Goal: Transaction & Acquisition: Book appointment/travel/reservation

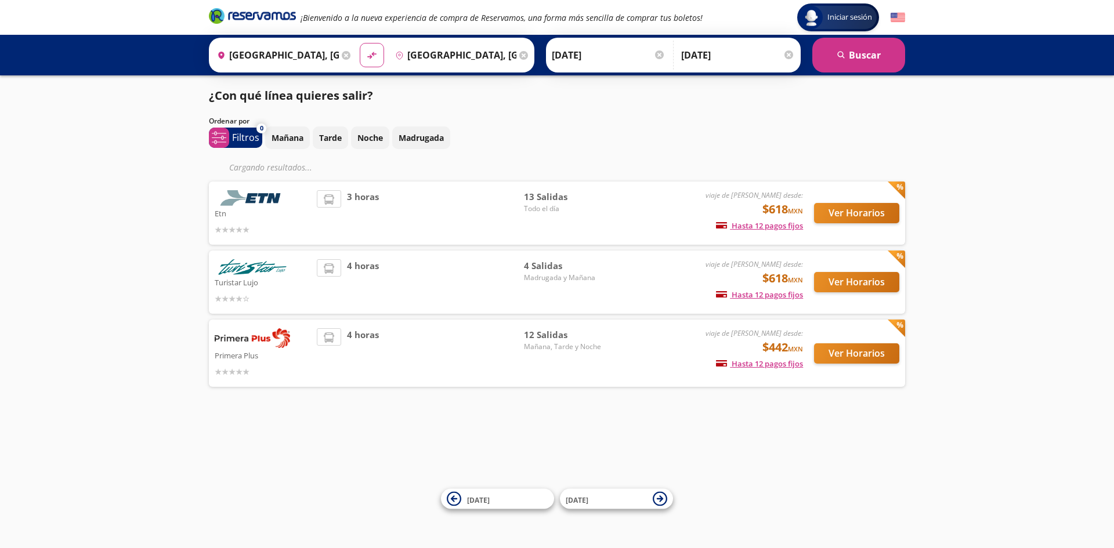
click at [733, 54] on input "[DATE]" at bounding box center [738, 55] width 114 height 29
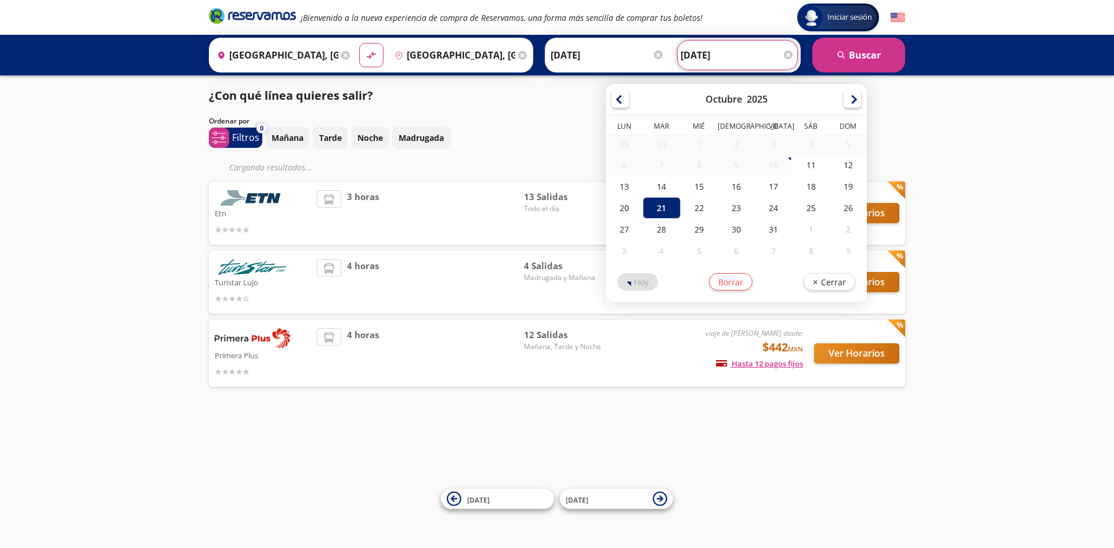
click at [788, 57] on div at bounding box center [788, 54] width 9 height 9
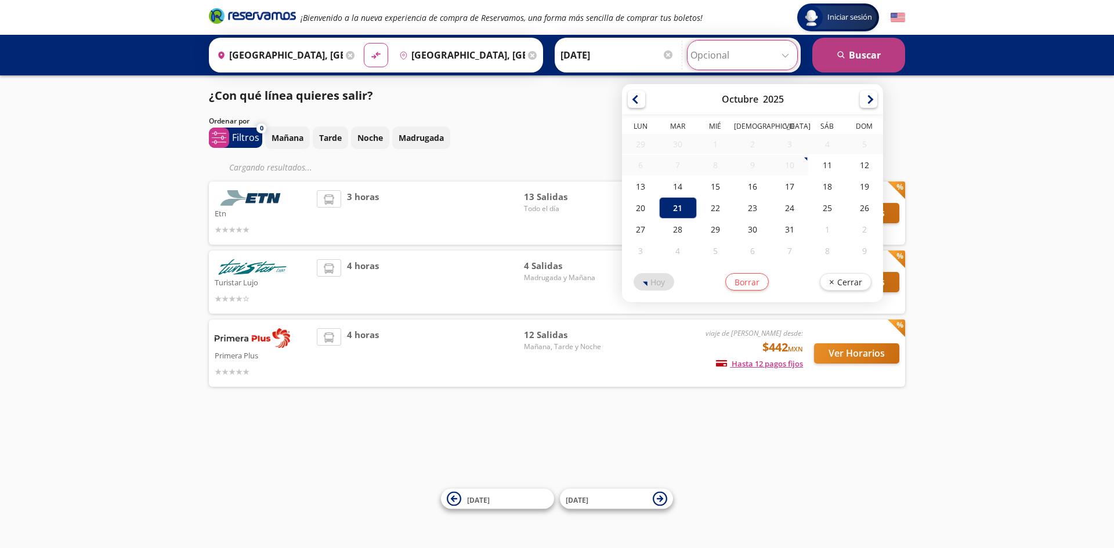
click at [878, 54] on button "search [GEOGRAPHIC_DATA]" at bounding box center [858, 55] width 93 height 35
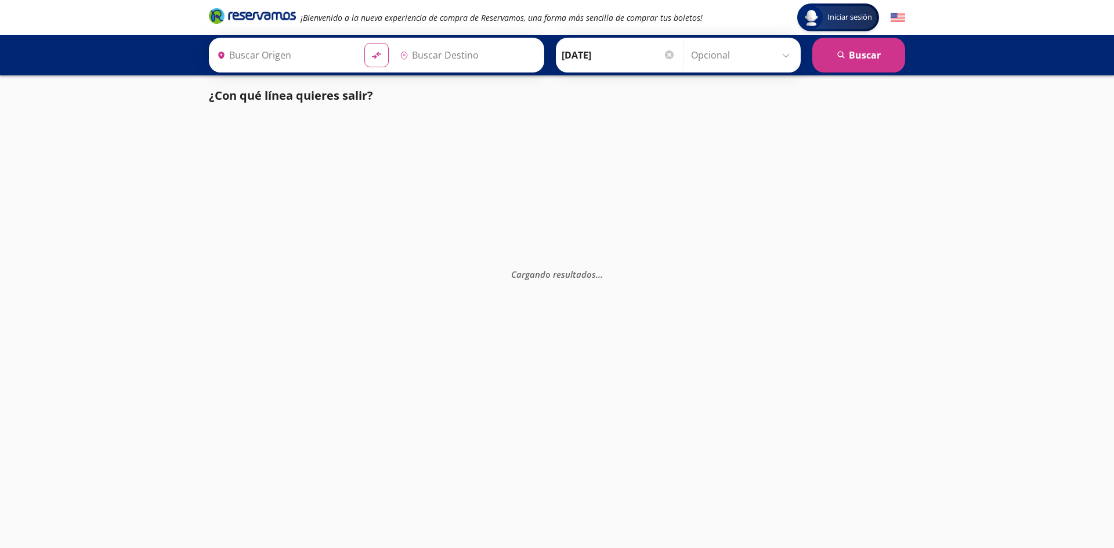
type input "[GEOGRAPHIC_DATA], [GEOGRAPHIC_DATA]"
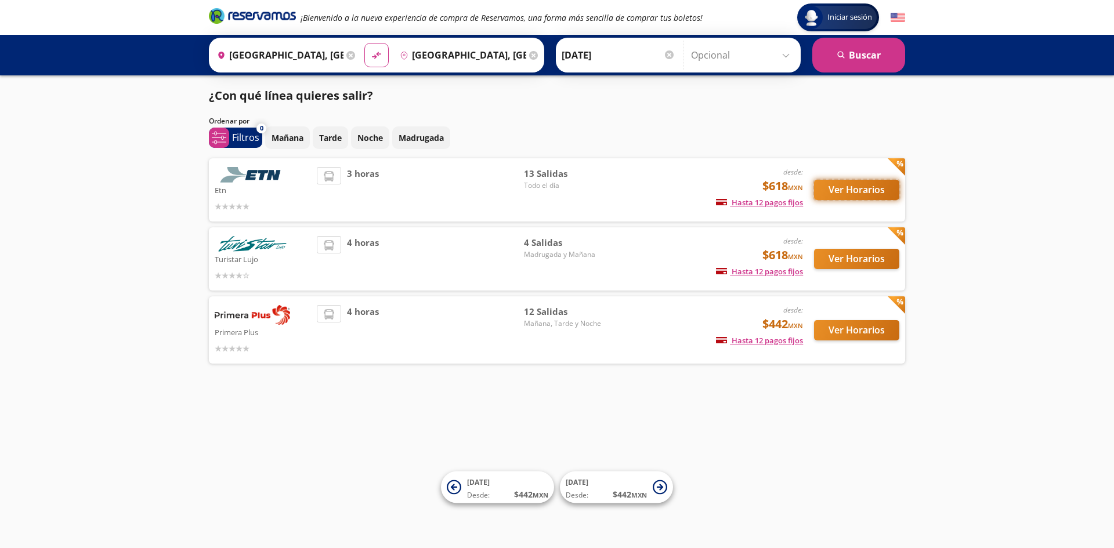
click at [857, 191] on button "Ver Horarios" at bounding box center [856, 190] width 85 height 20
click at [870, 332] on button "Ver Horarios" at bounding box center [856, 330] width 85 height 20
click at [868, 263] on button "Ver Horarios" at bounding box center [856, 259] width 85 height 20
click at [842, 196] on button "Ver Horarios" at bounding box center [856, 190] width 85 height 20
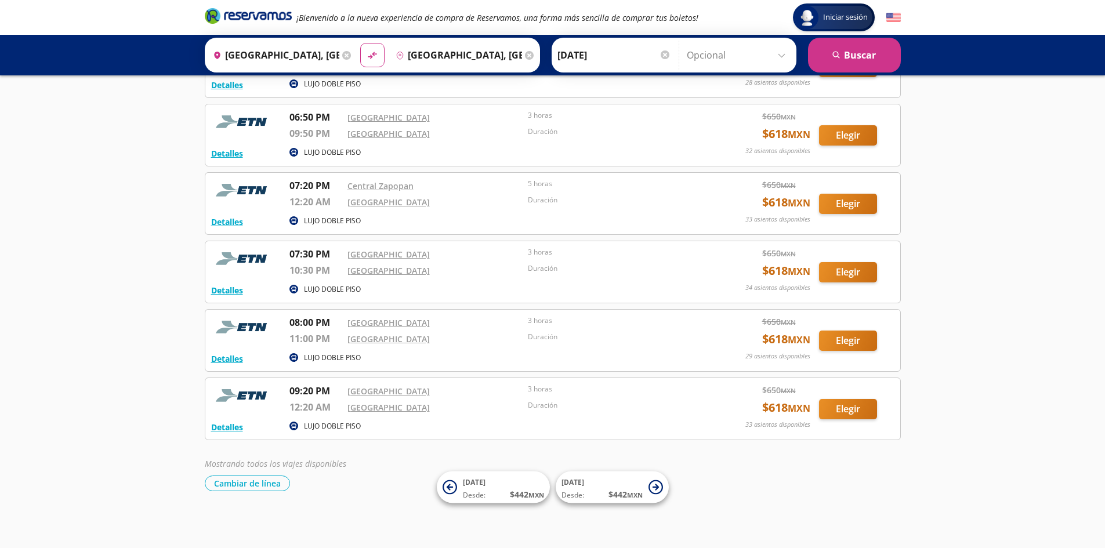
scroll to position [583, 0]
